Goal: Information Seeking & Learning: Learn about a topic

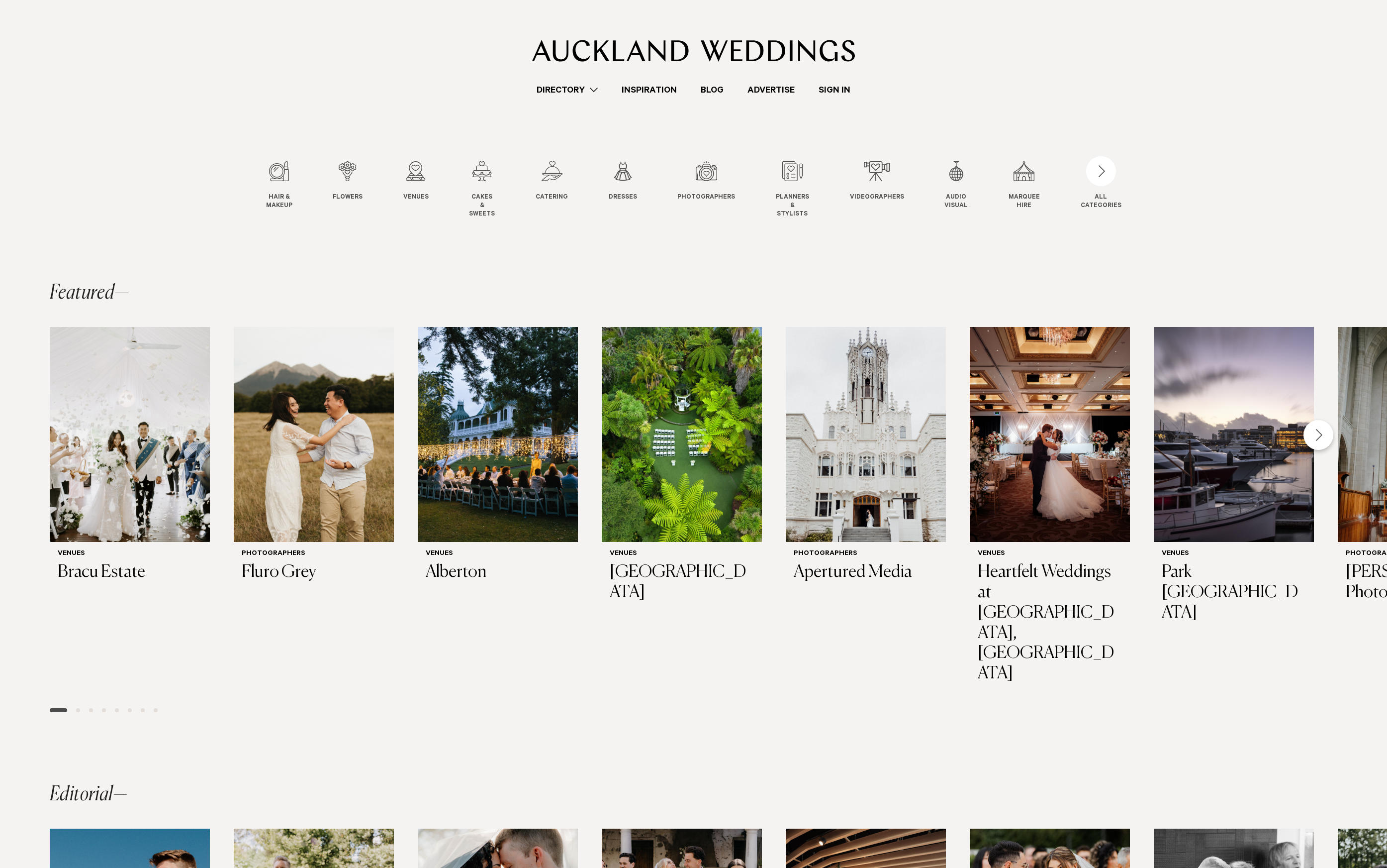
drag, startPoint x: 0, startPoint y: 0, endPoint x: 705, endPoint y: 94, distance: 711.2
click at [704, 94] on link "Blog" at bounding box center [712, 89] width 47 height 14
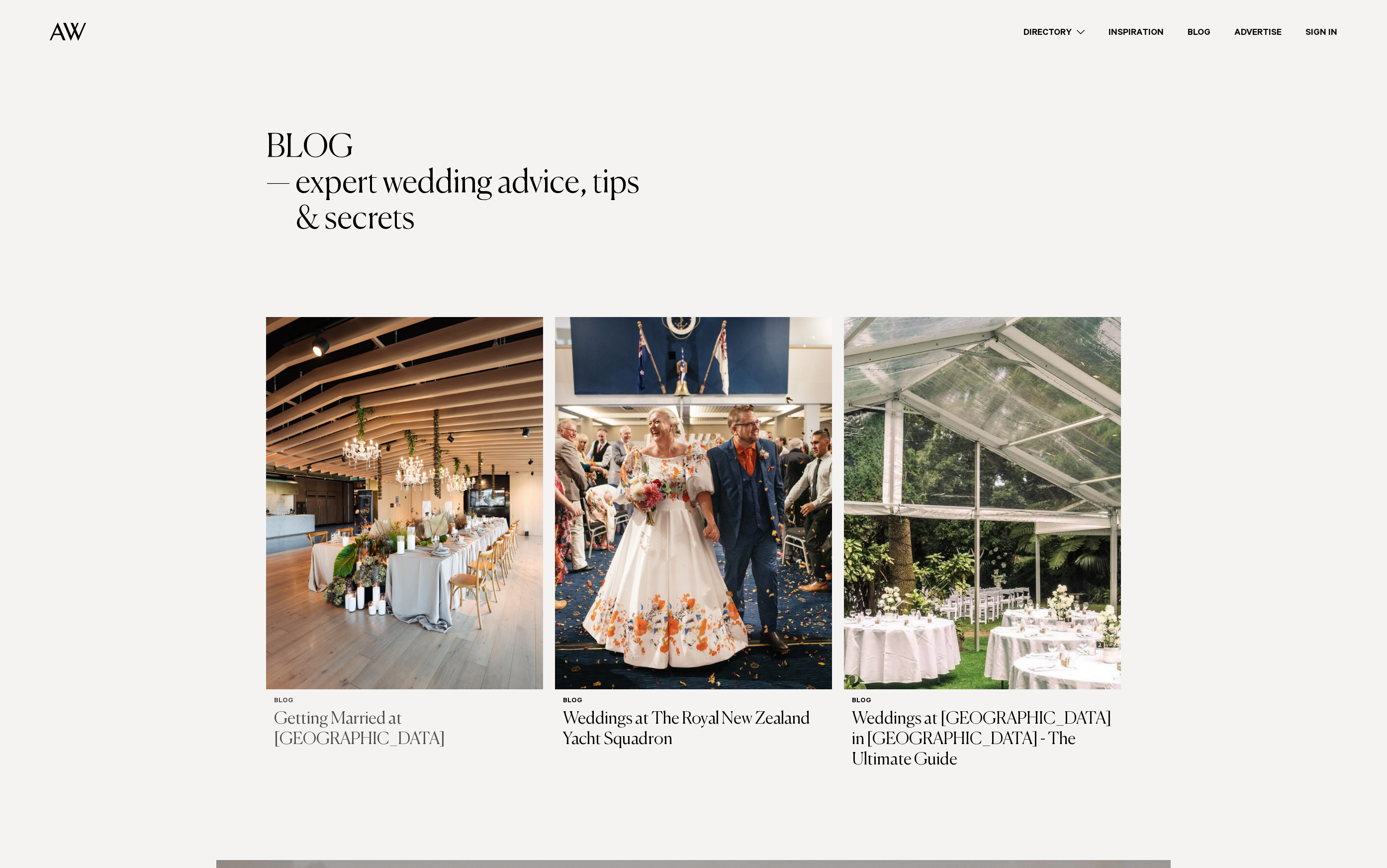
click at [458, 423] on img at bounding box center [404, 503] width 277 height 372
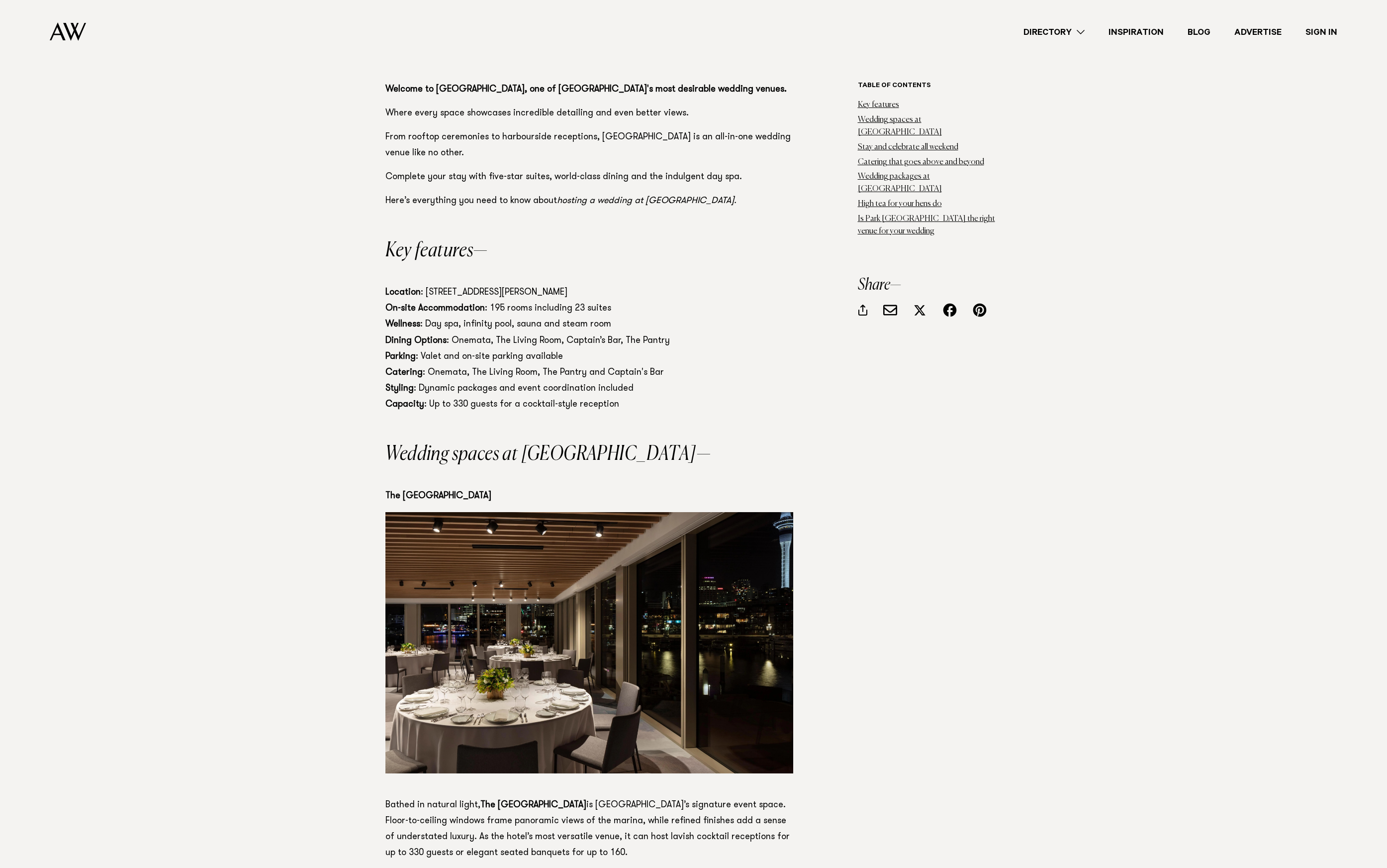
scroll to position [888, 0]
